Goal: Task Accomplishment & Management: Manage account settings

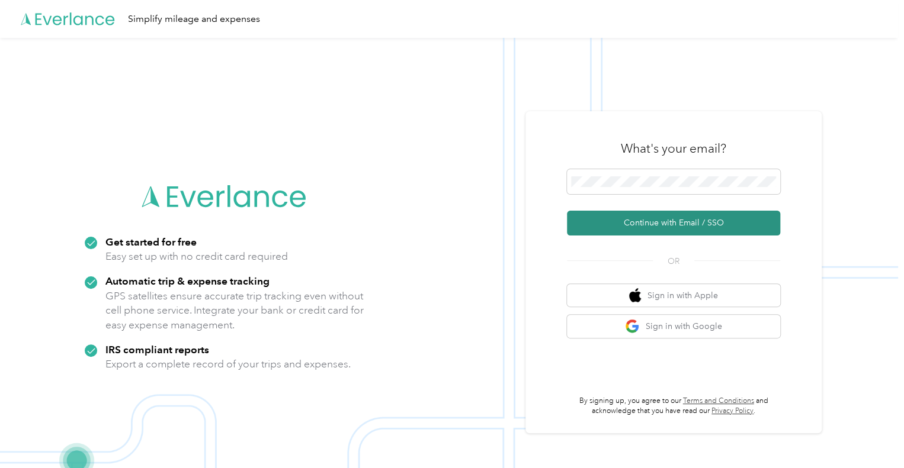
click at [661, 224] on button "Continue with Email / SSO" at bounding box center [673, 223] width 213 height 25
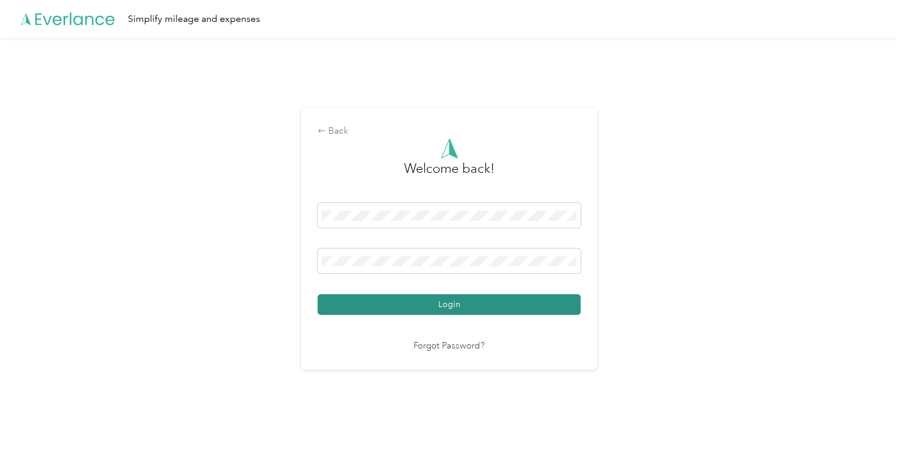
click at [476, 302] on button "Login" at bounding box center [448, 304] width 263 height 21
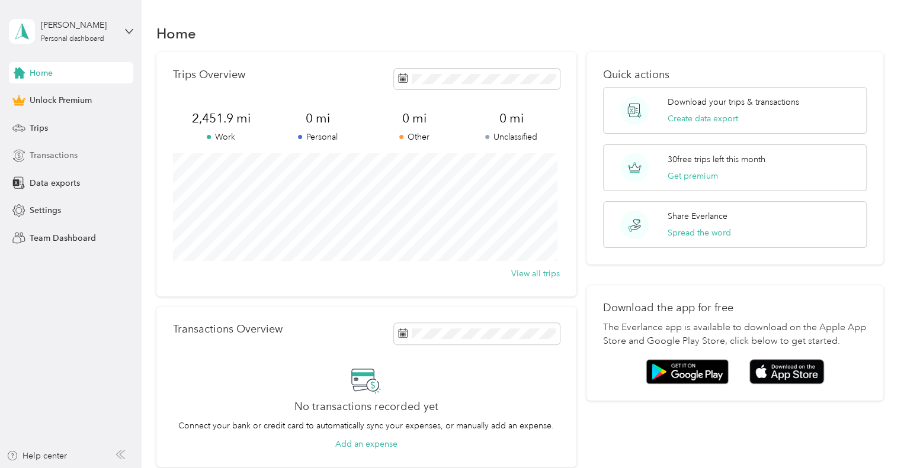
click at [41, 156] on span "Transactions" at bounding box center [54, 155] width 48 height 12
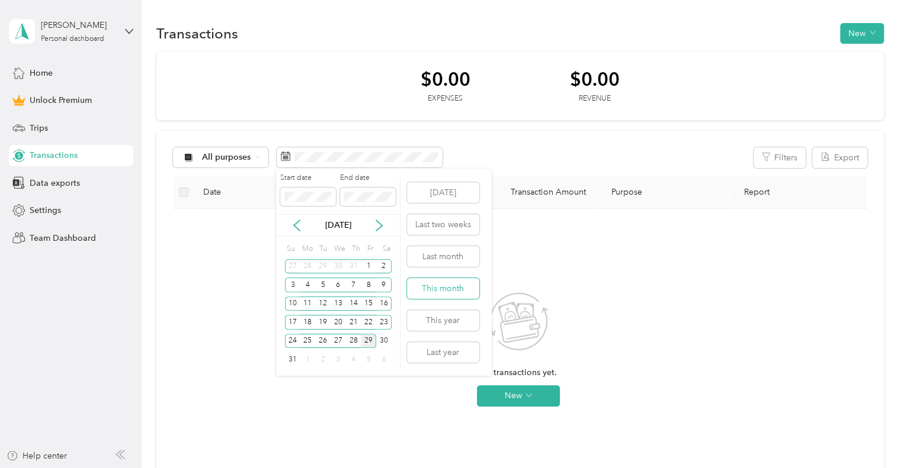
click at [458, 289] on button "This month" at bounding box center [443, 288] width 72 height 21
click at [451, 262] on button "Last month" at bounding box center [443, 256] width 72 height 21
click at [429, 298] on button "This month" at bounding box center [443, 288] width 72 height 21
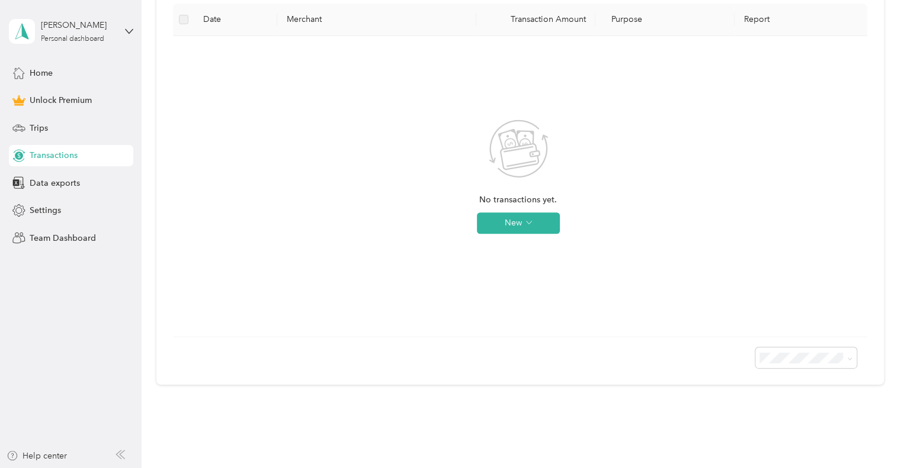
scroll to position [174, 0]
drag, startPoint x: 436, startPoint y: 272, endPoint x: 50, endPoint y: 133, distance: 410.2
click at [50, 133] on div "Trips" at bounding box center [71, 127] width 124 height 21
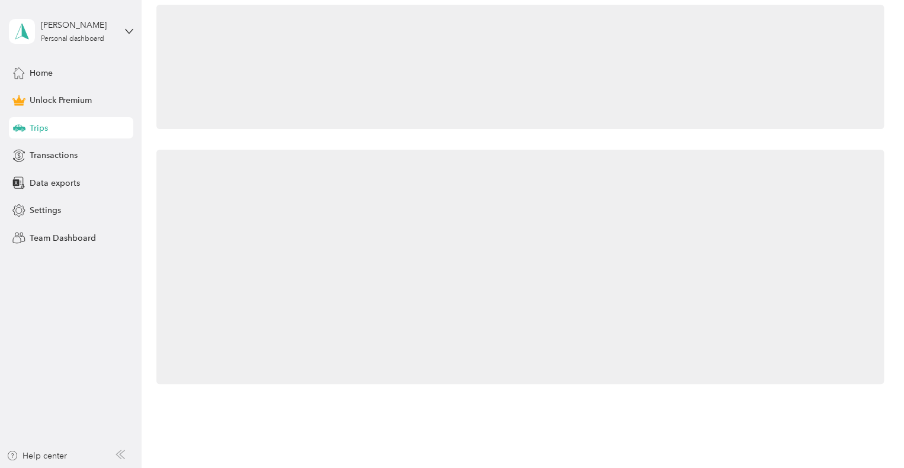
scroll to position [174, 0]
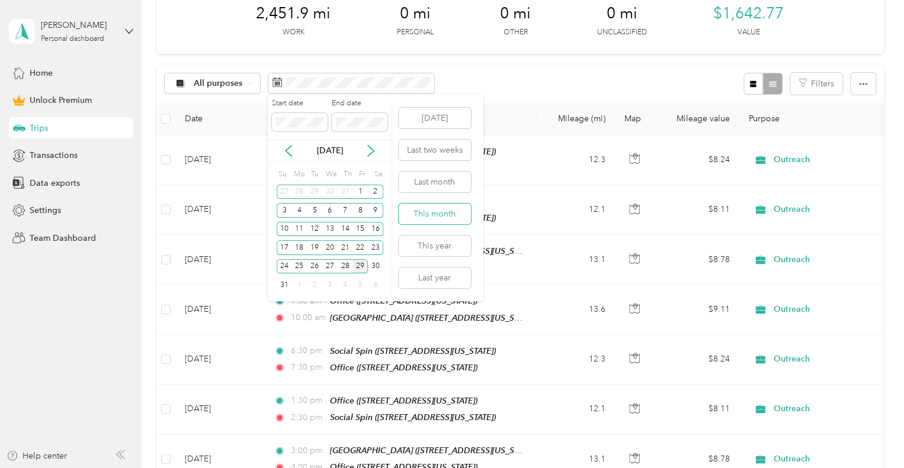
drag, startPoint x: 419, startPoint y: 215, endPoint x: 406, endPoint y: 208, distance: 14.3
click at [406, 208] on button "This month" at bounding box center [434, 214] width 72 height 21
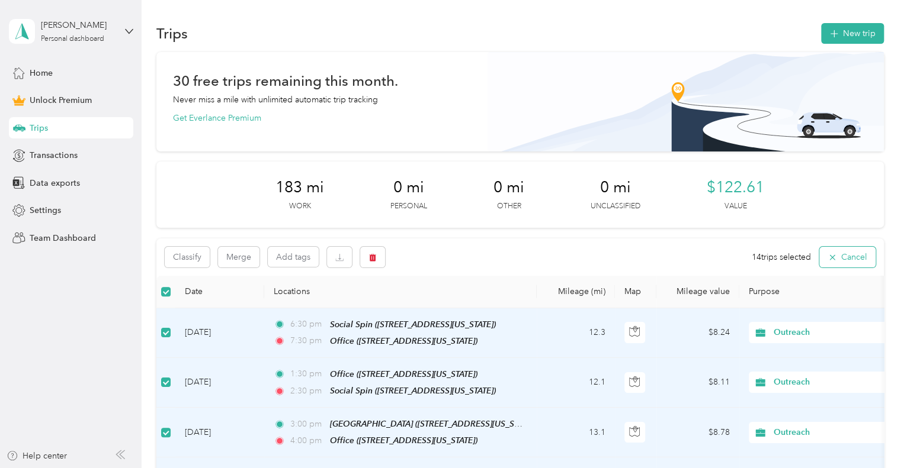
click at [819, 254] on button "Cancel" at bounding box center [847, 257] width 56 height 21
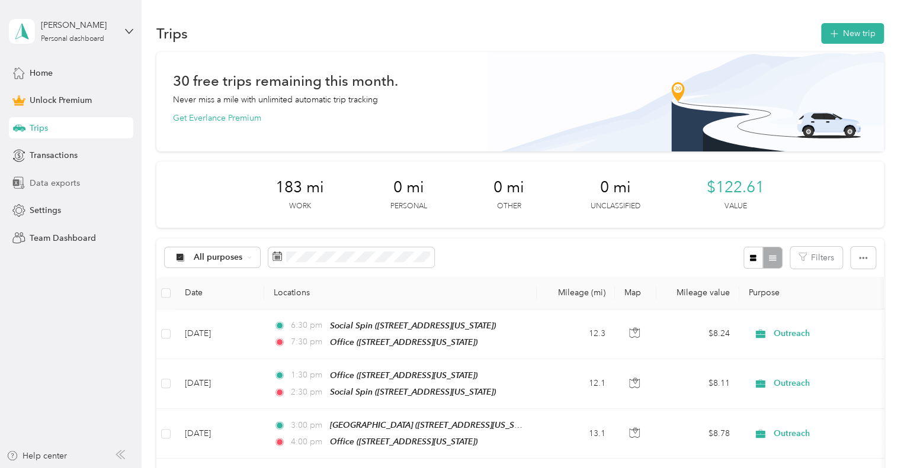
click at [50, 184] on span "Data exports" at bounding box center [55, 183] width 50 height 12
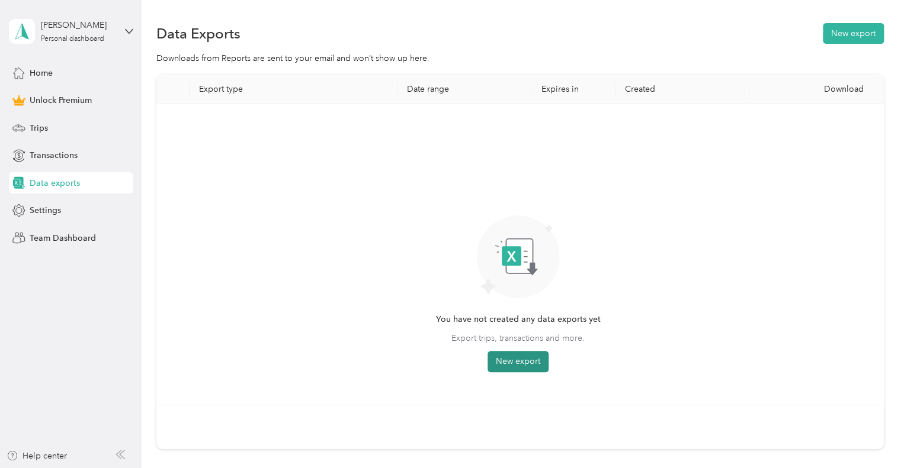
click at [533, 357] on button "New export" at bounding box center [517, 361] width 61 height 21
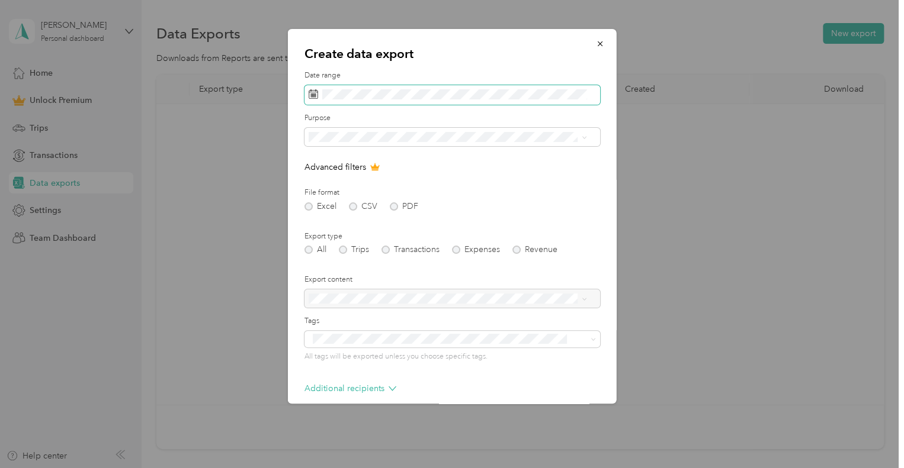
click at [368, 88] on span at bounding box center [451, 95] width 295 height 20
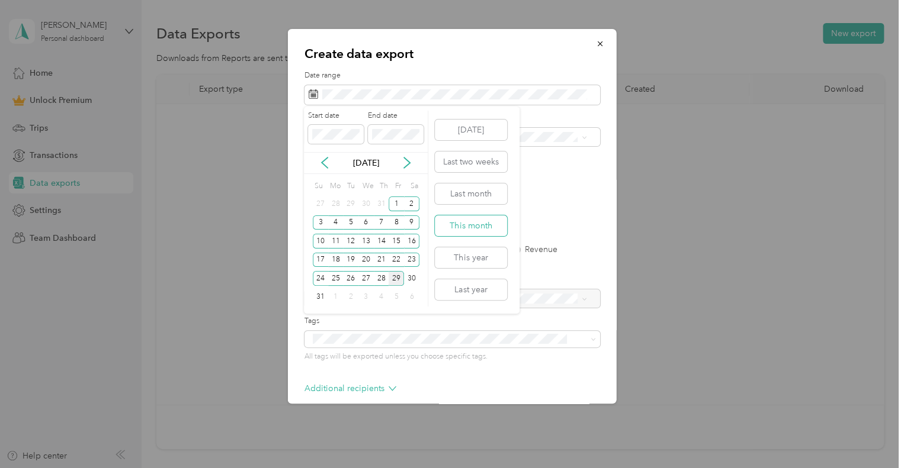
click at [462, 227] on button "This month" at bounding box center [471, 226] width 72 height 21
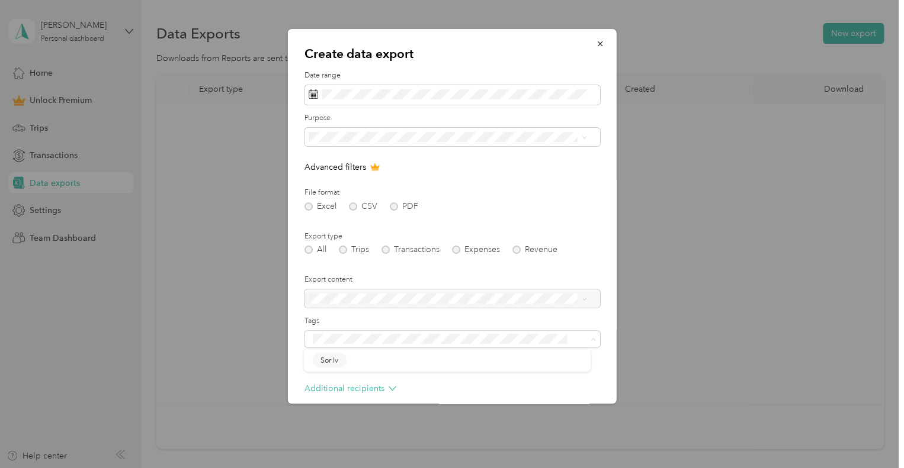
click at [542, 215] on form "Date range Purpose Advanced filters File format Excel CSV PDF Export type All T…" at bounding box center [451, 256] width 295 height 372
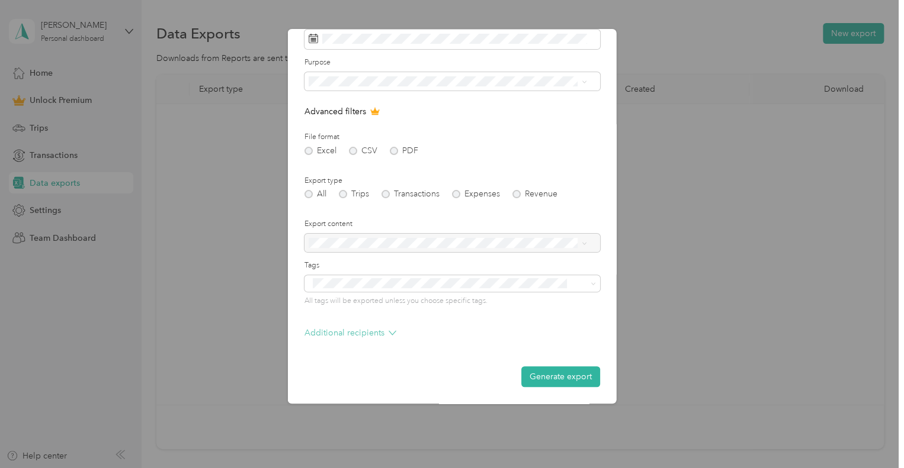
click at [327, 335] on p "Additional recipients" at bounding box center [350, 333] width 92 height 12
click at [500, 329] on div "Additional recipients" at bounding box center [451, 336] width 295 height 19
click at [396, 326] on form "Date range Purpose Advanced filters File format Excel CSV PDF Export type All T…" at bounding box center [451, 201] width 295 height 372
click at [396, 329] on div "Additional recipients" at bounding box center [451, 336] width 295 height 19
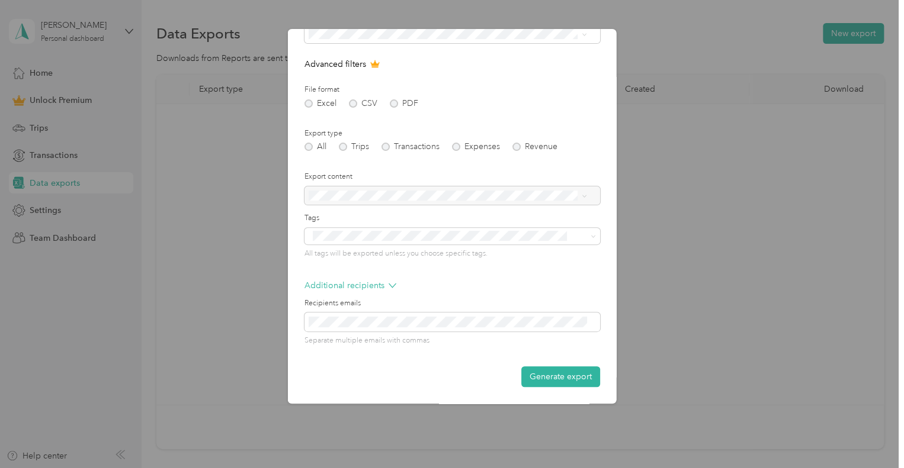
click at [404, 371] on div "Generate export" at bounding box center [451, 377] width 295 height 21
click at [523, 375] on button "Generate export" at bounding box center [560, 377] width 79 height 21
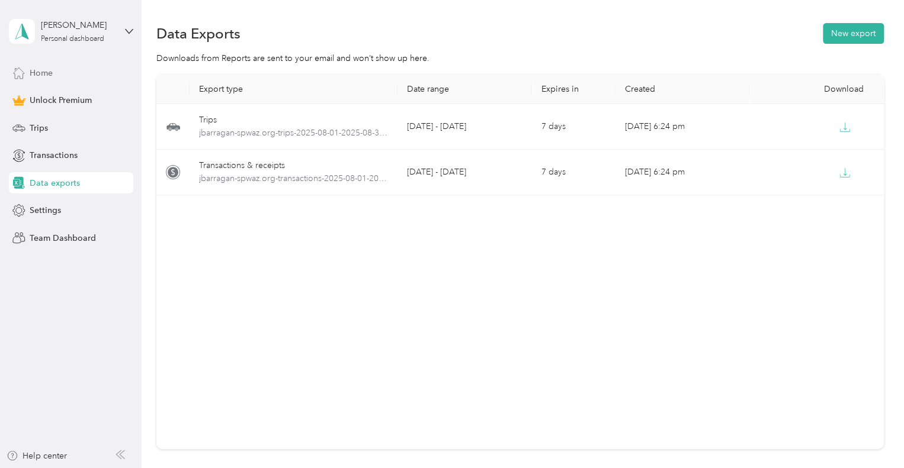
click at [47, 77] on span "Home" at bounding box center [41, 73] width 23 height 12
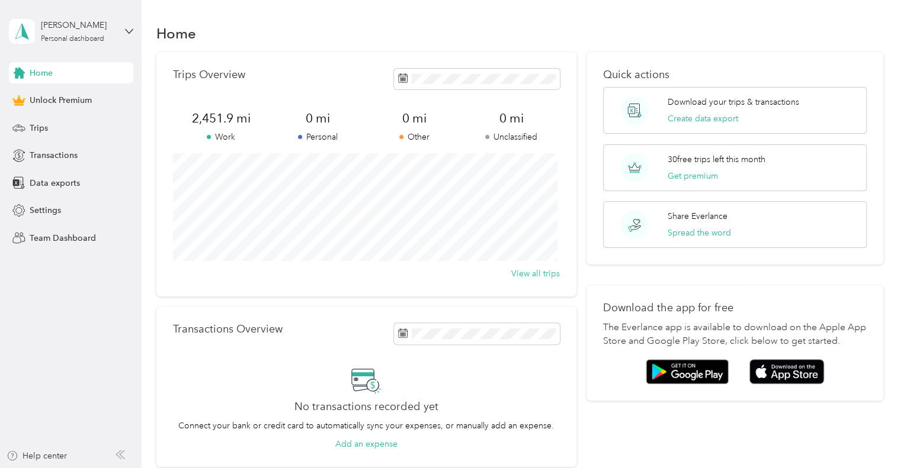
click at [130, 36] on div "[PERSON_NAME] Personal dashboard" at bounding box center [71, 31] width 124 height 41
click at [93, 99] on div "Log out" at bounding box center [133, 97] width 233 height 21
